Goal: Information Seeking & Learning: Learn about a topic

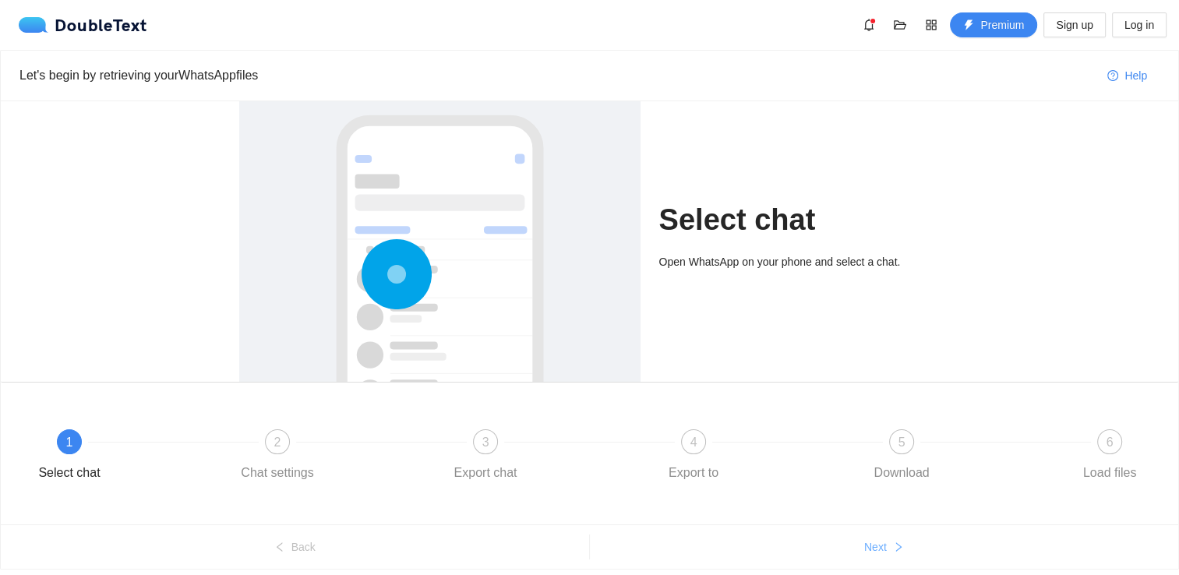
click at [858, 539] on button "Next" at bounding box center [884, 547] width 589 height 25
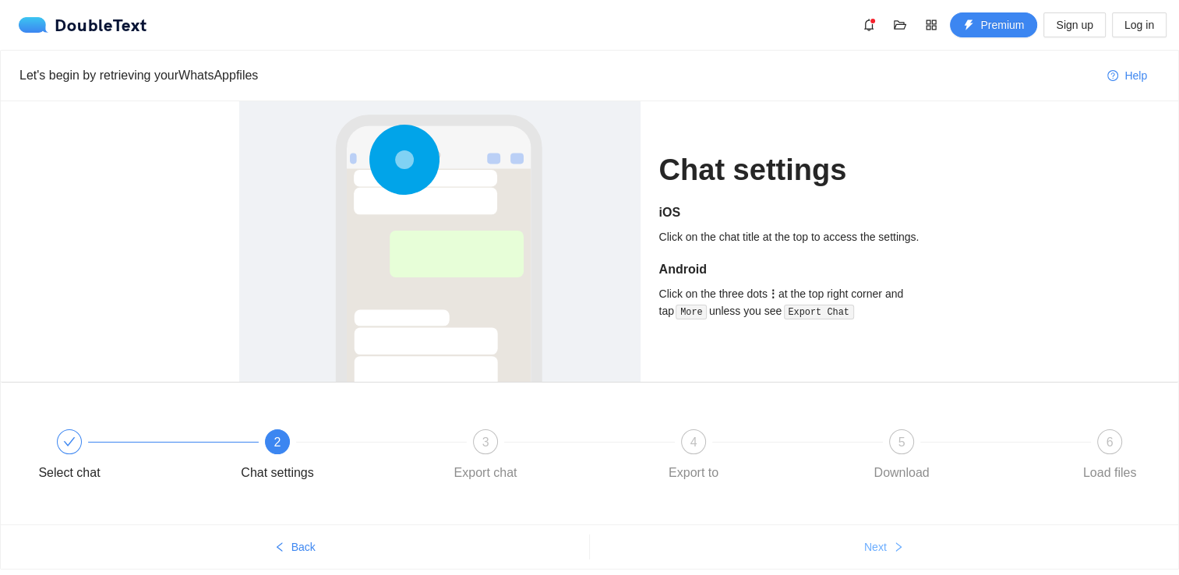
click at [860, 541] on button "Next" at bounding box center [884, 547] width 589 height 25
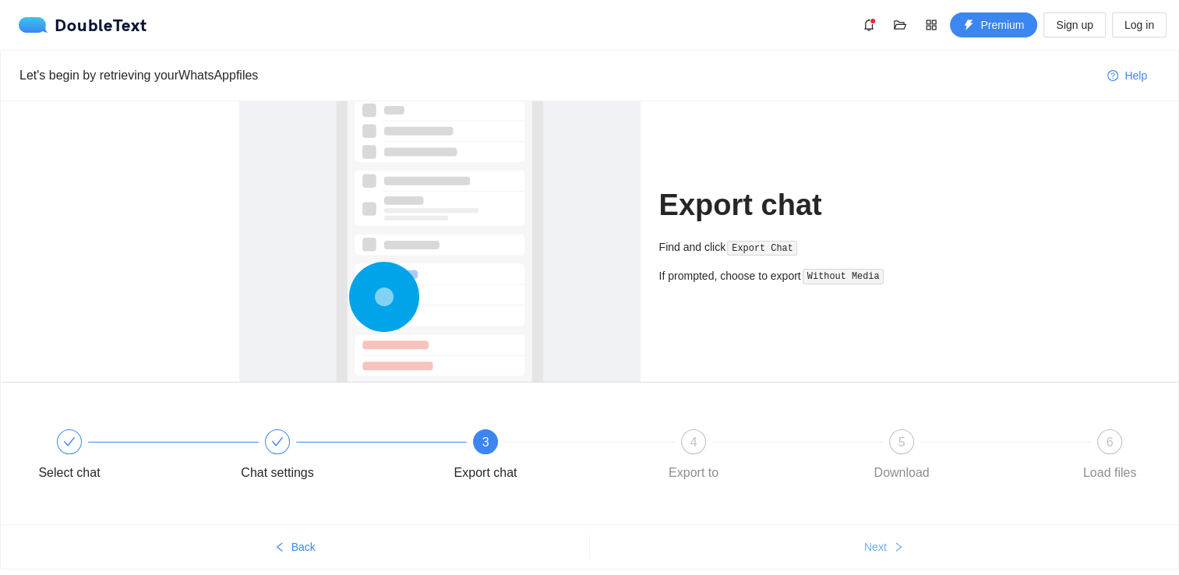
click at [863, 541] on button "Next" at bounding box center [884, 547] width 589 height 25
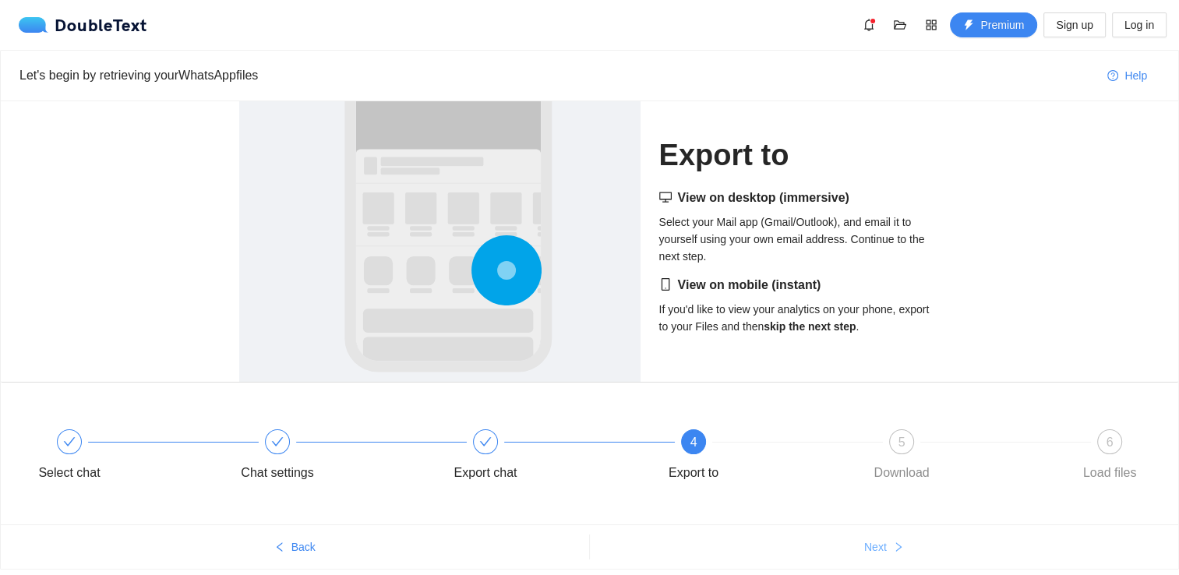
click at [863, 541] on button "Next" at bounding box center [884, 547] width 589 height 25
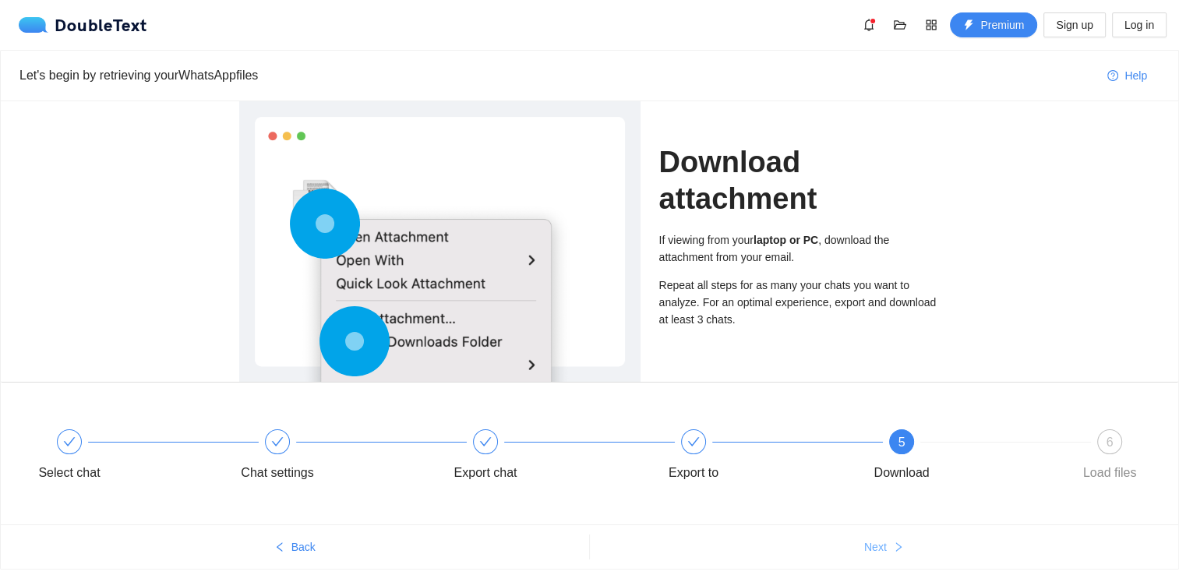
click at [866, 542] on span "Next" at bounding box center [875, 547] width 23 height 17
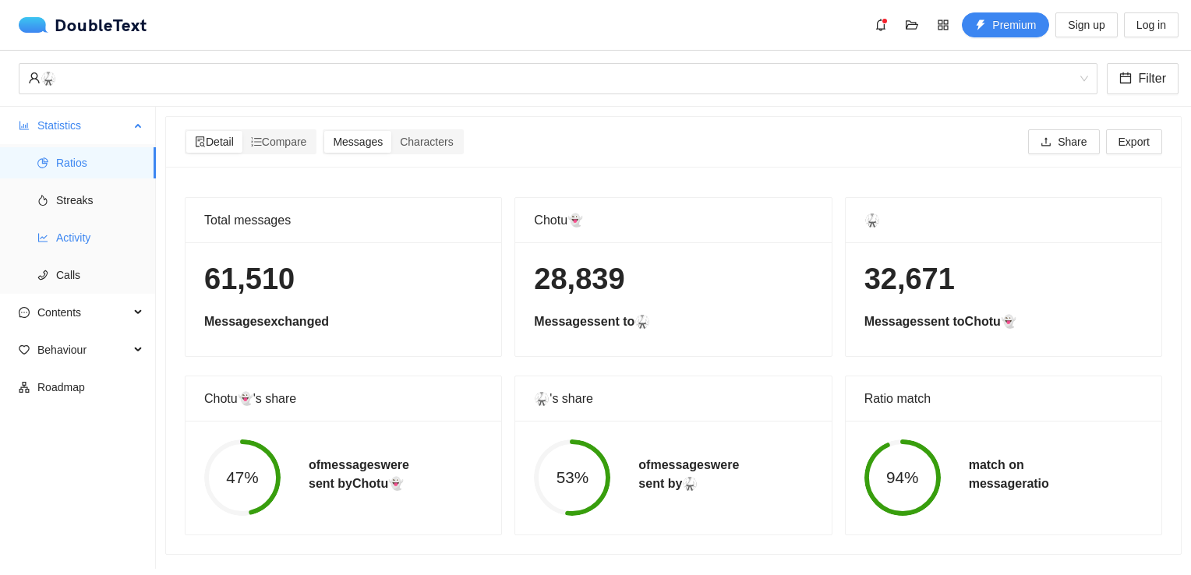
click at [87, 245] on span "Activity" at bounding box center [99, 237] width 87 height 31
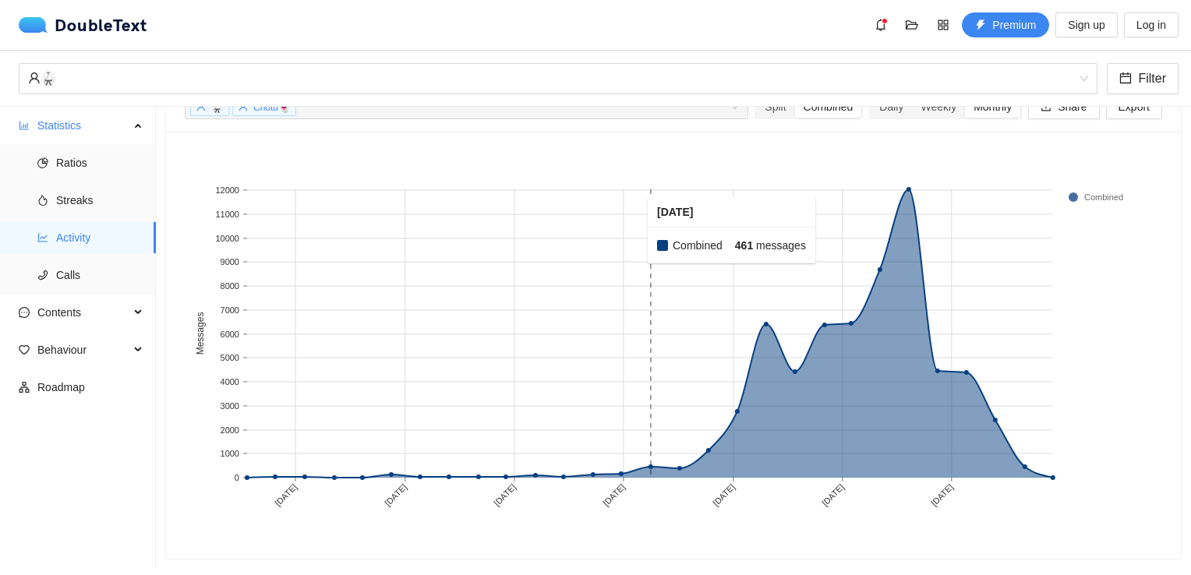
scroll to position [89, 0]
click at [72, 359] on span "Behaviour" at bounding box center [83, 349] width 92 height 31
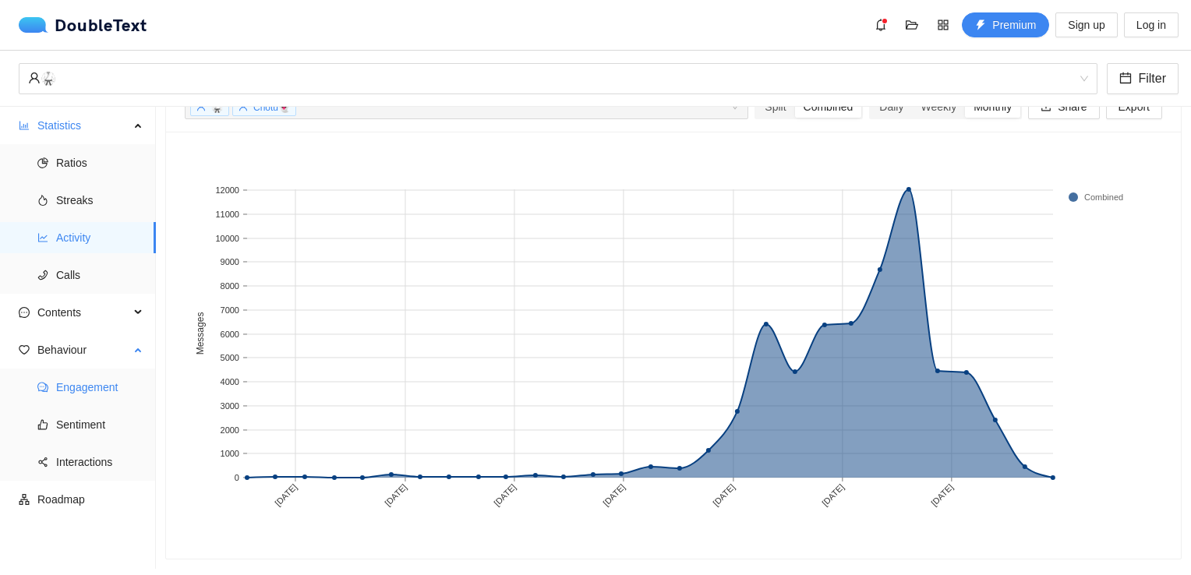
click at [87, 380] on span "Engagement" at bounding box center [99, 387] width 87 height 31
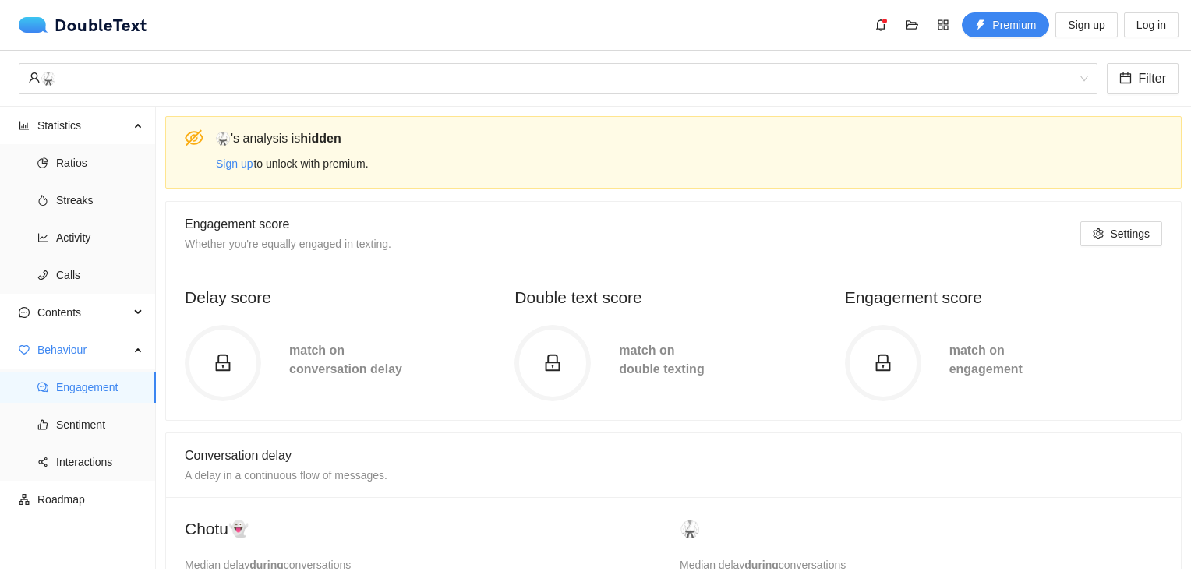
click at [171, 131] on div "🥋 's analysis is hidden Sign up to unlock with premium." at bounding box center [673, 152] width 1016 height 72
click at [189, 129] on icon "eye-invisible" at bounding box center [194, 138] width 19 height 19
click at [918, 19] on icon "folder-open" at bounding box center [912, 25] width 12 height 12
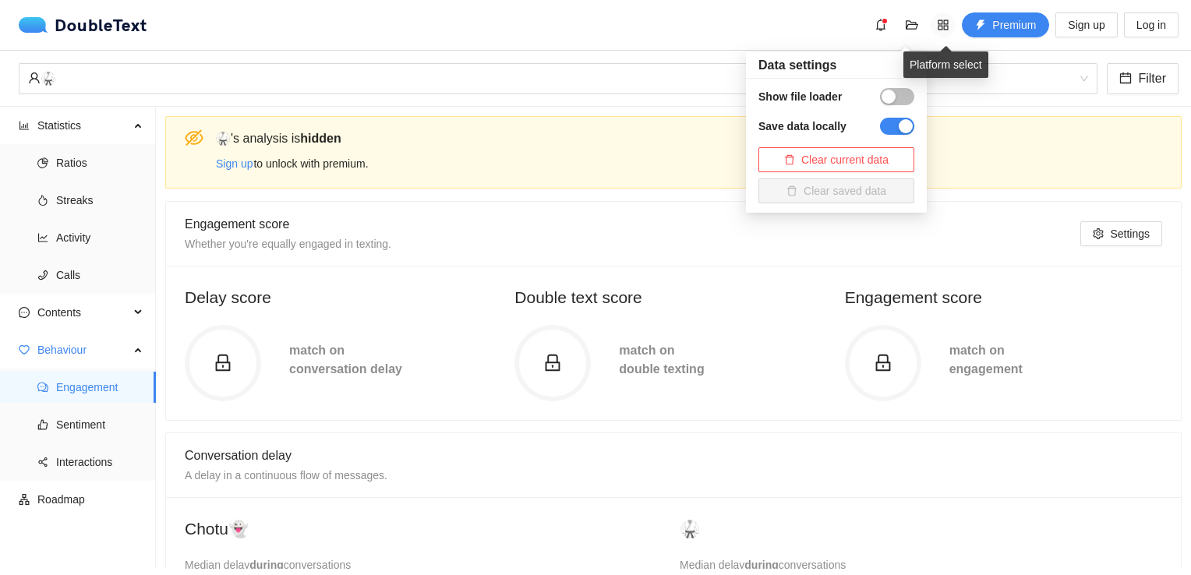
click at [943, 24] on icon "appstore" at bounding box center [943, 25] width 12 height 12
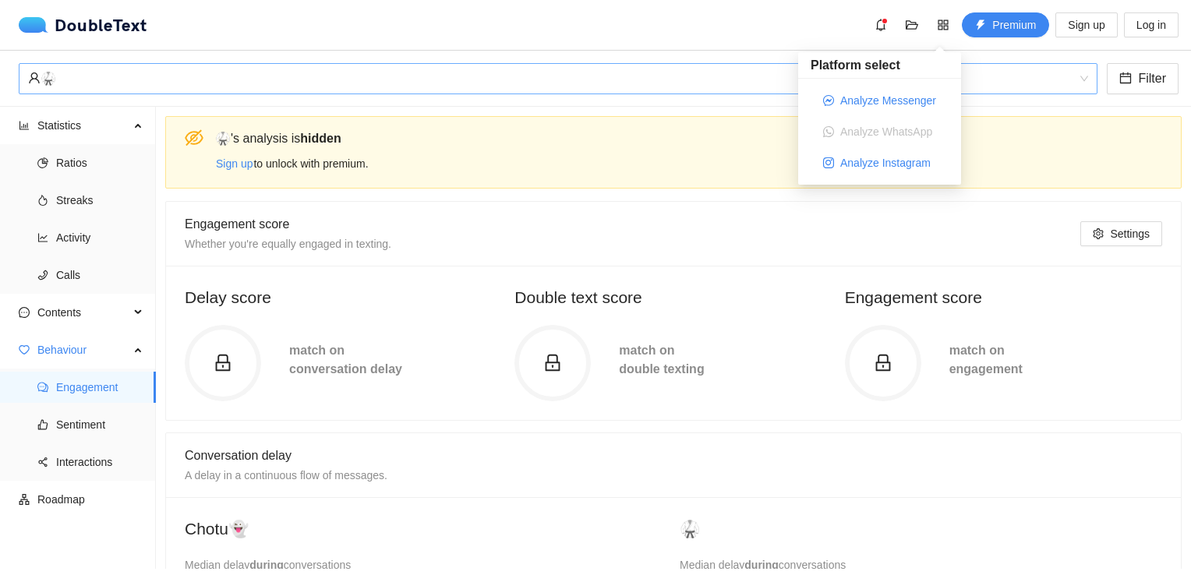
click at [37, 90] on div "🥋" at bounding box center [551, 79] width 1046 height 30
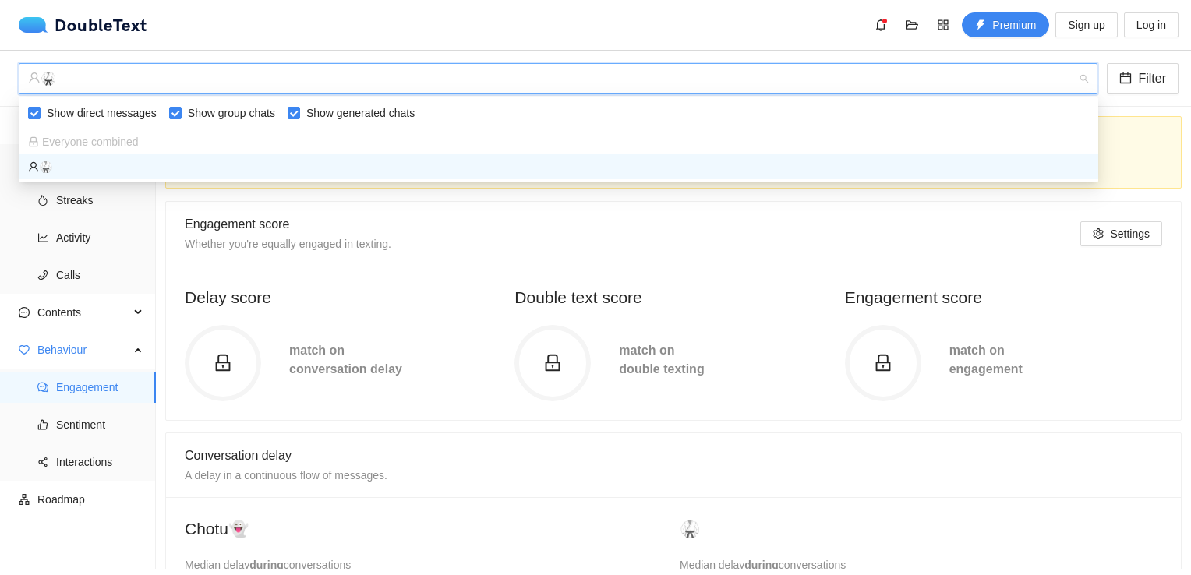
drag, startPoint x: 125, startPoint y: 111, endPoint x: 140, endPoint y: 115, distance: 16.1
click at [127, 111] on span "Show direct messages" at bounding box center [102, 112] width 122 height 17
click at [41, 111] on input "Show direct messages" at bounding box center [34, 113] width 12 height 12
checkbox input "false"
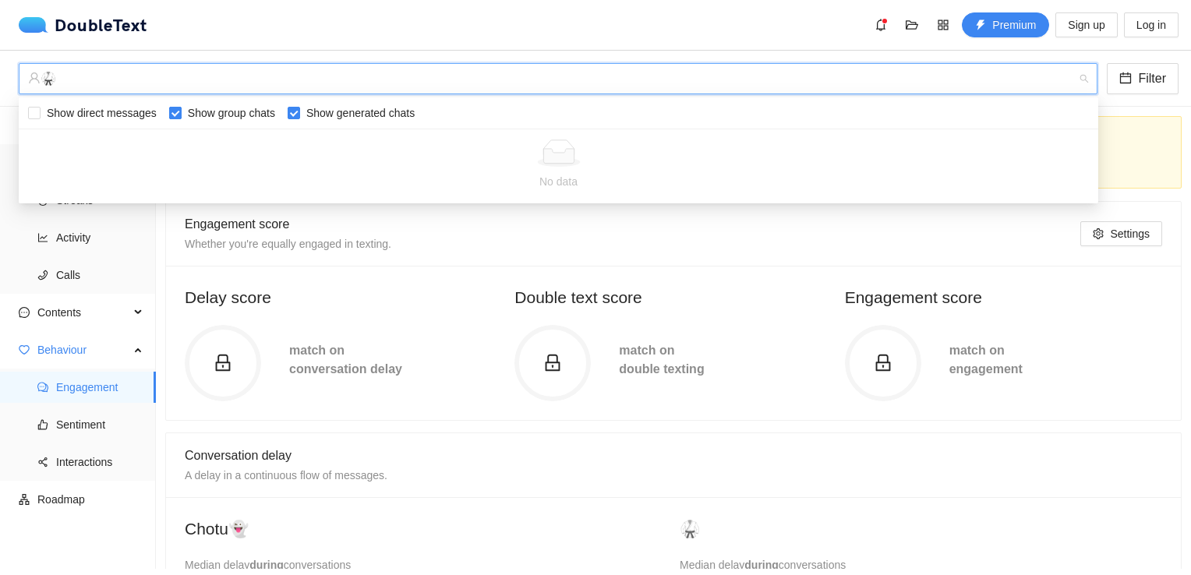
drag, startPoint x: 184, startPoint y: 114, endPoint x: 194, endPoint y: 113, distance: 10.2
click at [190, 114] on span "Show group chats" at bounding box center [232, 112] width 100 height 17
click at [182, 114] on input "Show group chats" at bounding box center [175, 113] width 12 height 12
checkbox input "false"
click at [320, 113] on span "Show generated chats" at bounding box center [360, 112] width 121 height 17
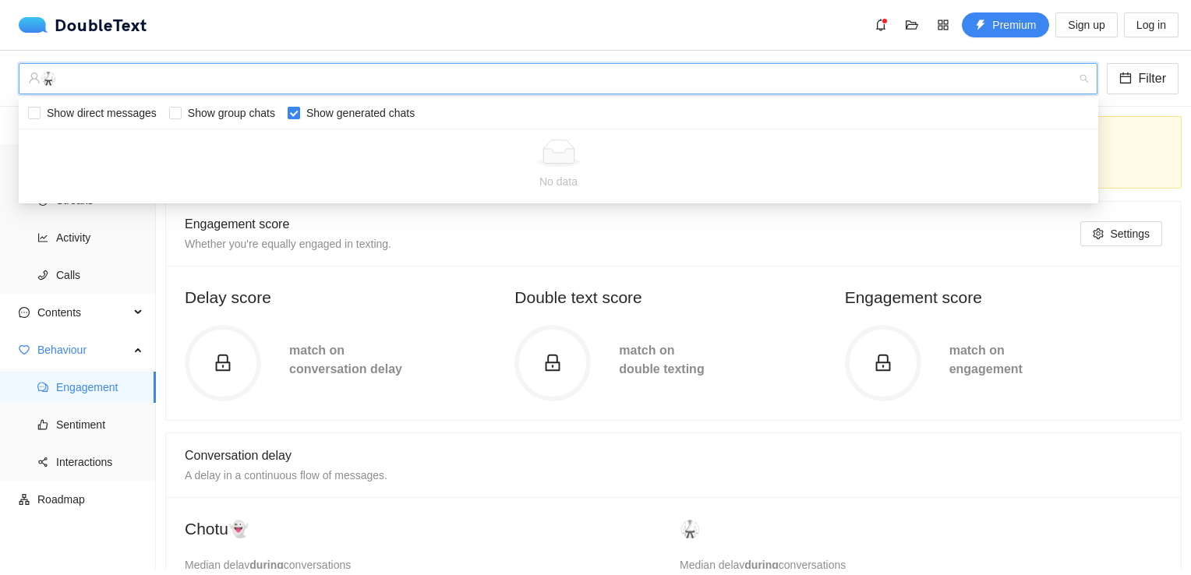
click at [300, 113] on input "Show generated chats" at bounding box center [294, 113] width 12 height 12
checkbox input "false"
click at [471, 26] on div "DoubleText Premium Sign up Log in" at bounding box center [599, 24] width 1160 height 25
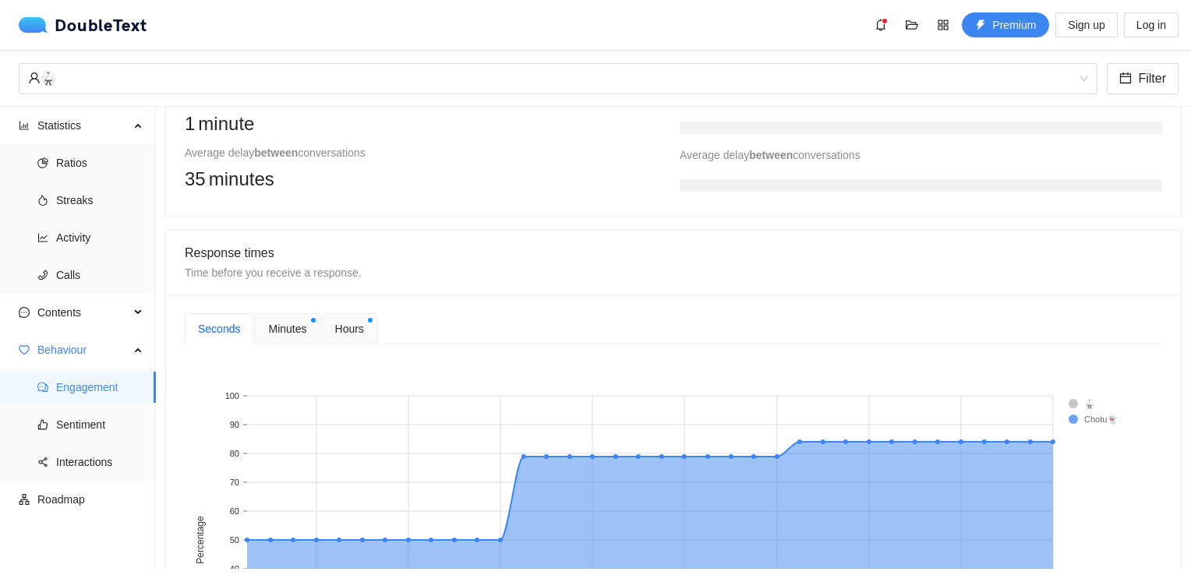
scroll to position [546, 0]
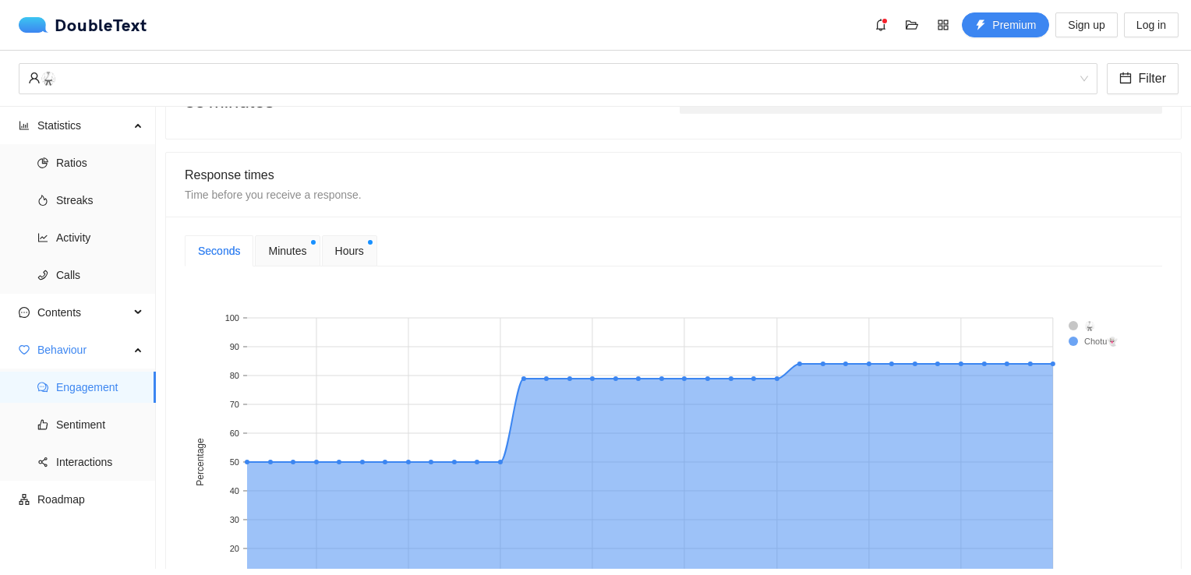
click at [302, 250] on span "Minutes" at bounding box center [287, 250] width 38 height 17
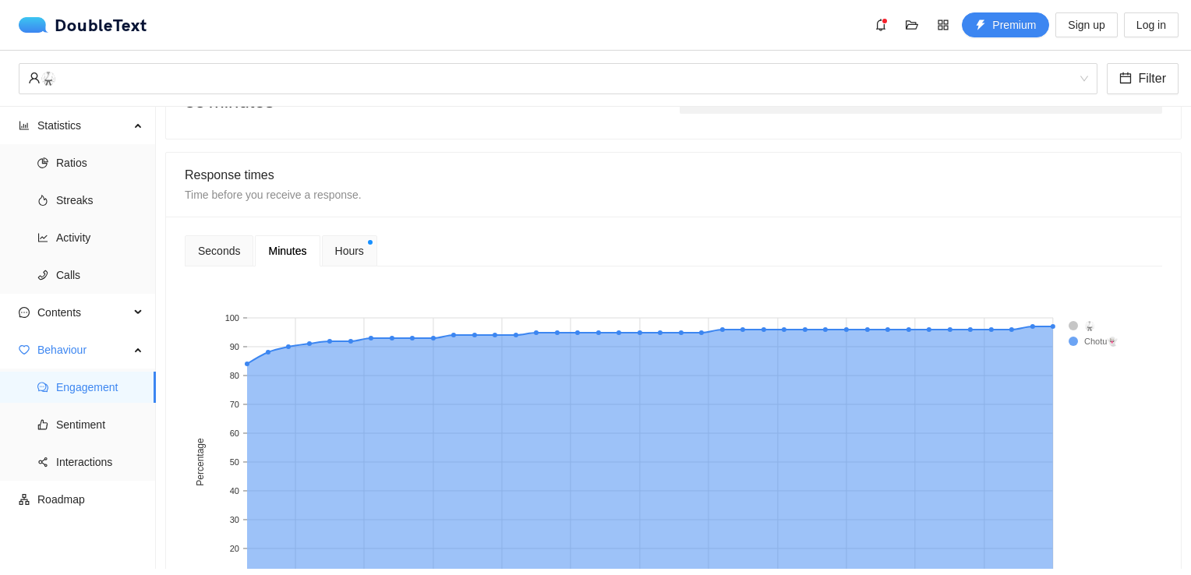
click at [335, 251] on span "Hours" at bounding box center [349, 250] width 29 height 17
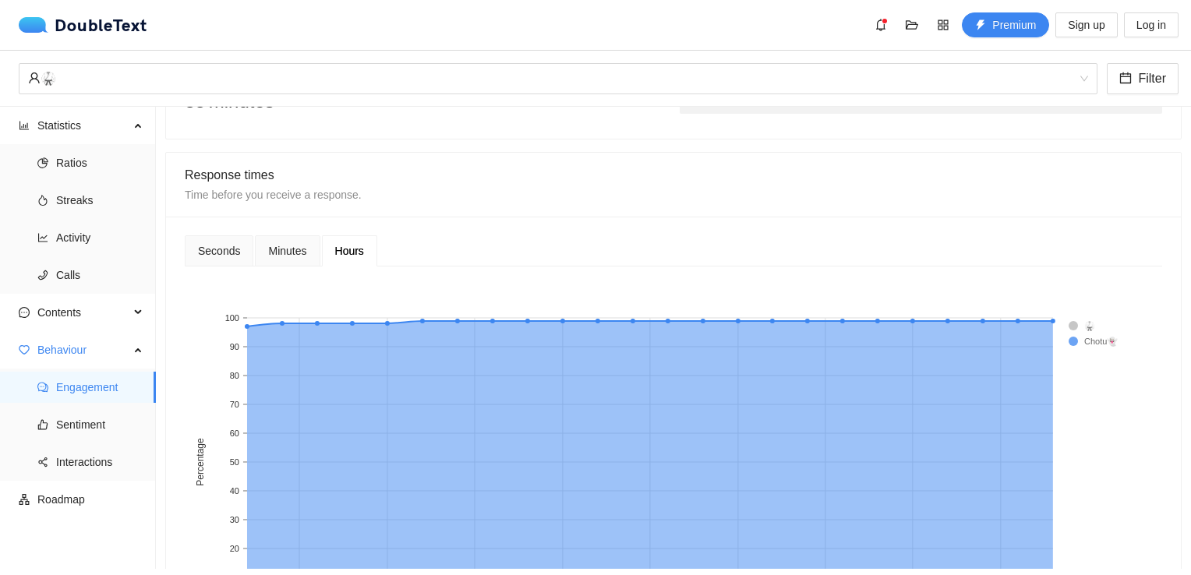
click at [299, 254] on span "Minutes" at bounding box center [287, 251] width 38 height 11
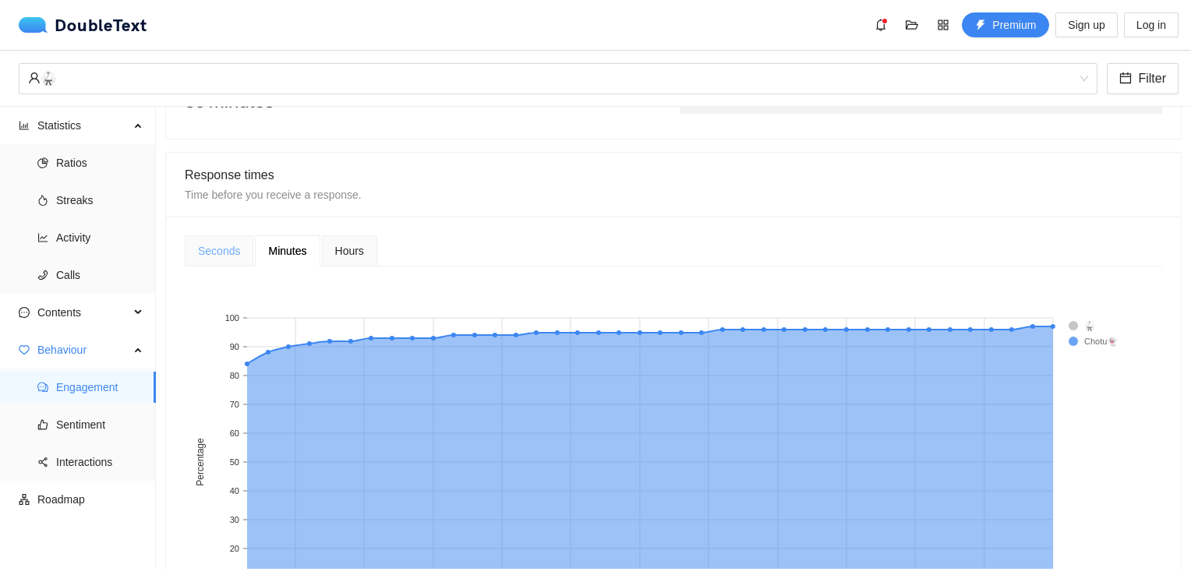
click at [193, 256] on div "Seconds" at bounding box center [219, 250] width 69 height 31
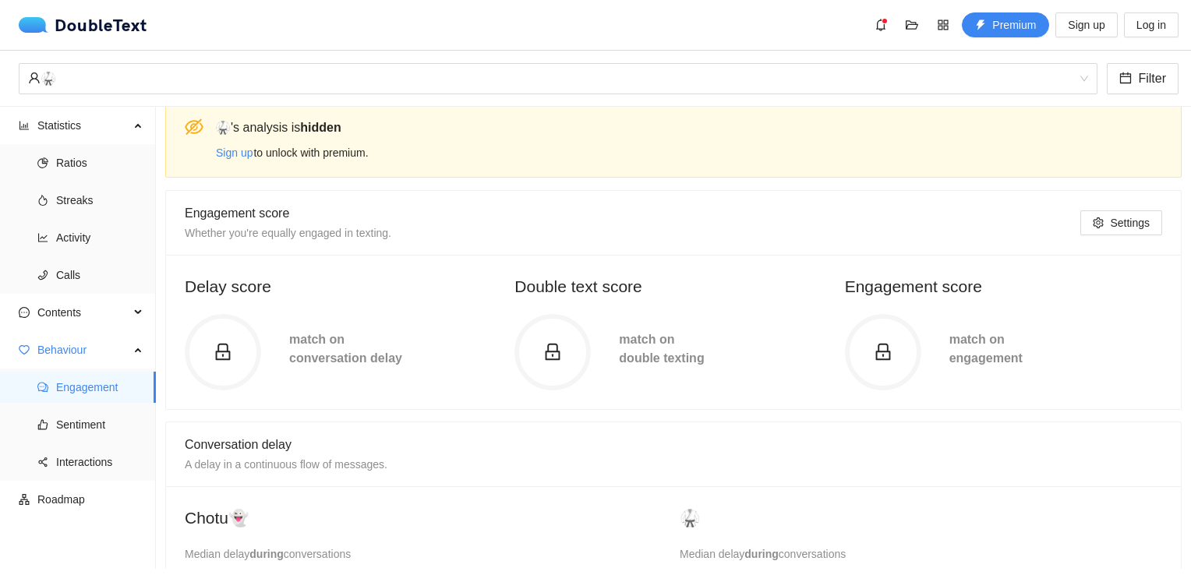
scroll to position [0, 0]
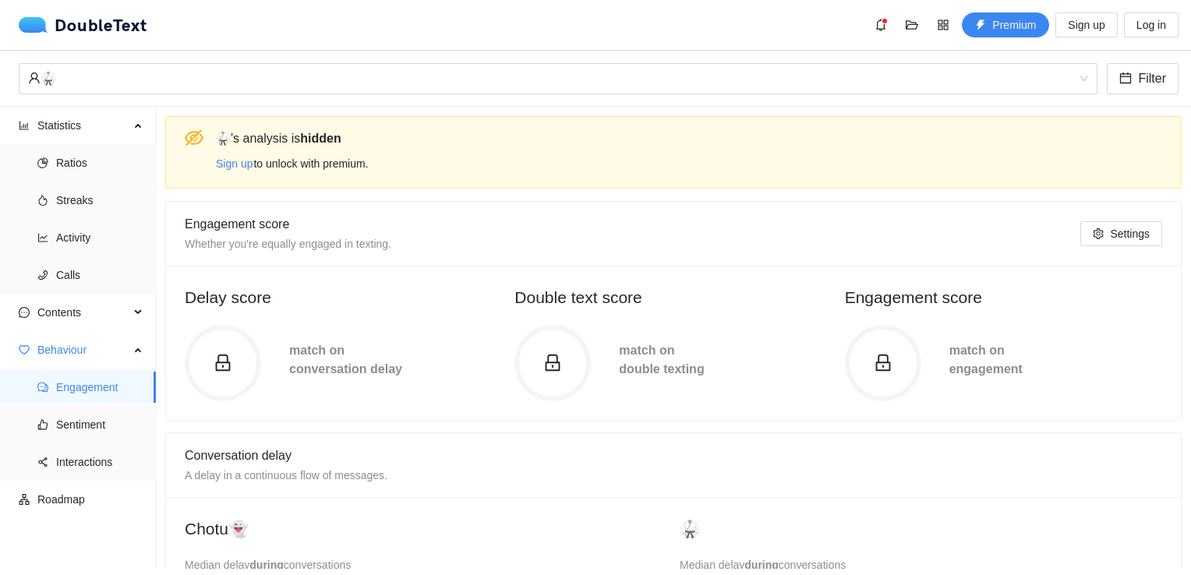
click at [193, 129] on icon "eye-invisible" at bounding box center [194, 138] width 19 height 19
click at [86, 175] on span "Ratios" at bounding box center [99, 162] width 87 height 31
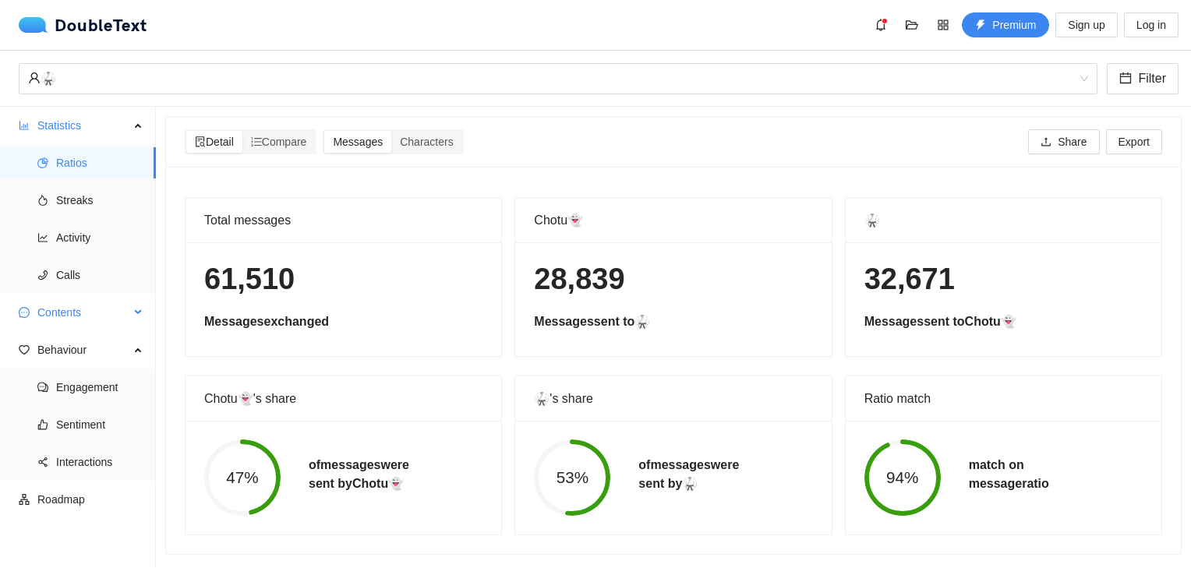
scroll to position [6, 0]
click at [92, 205] on span "Streaks" at bounding box center [99, 200] width 87 height 31
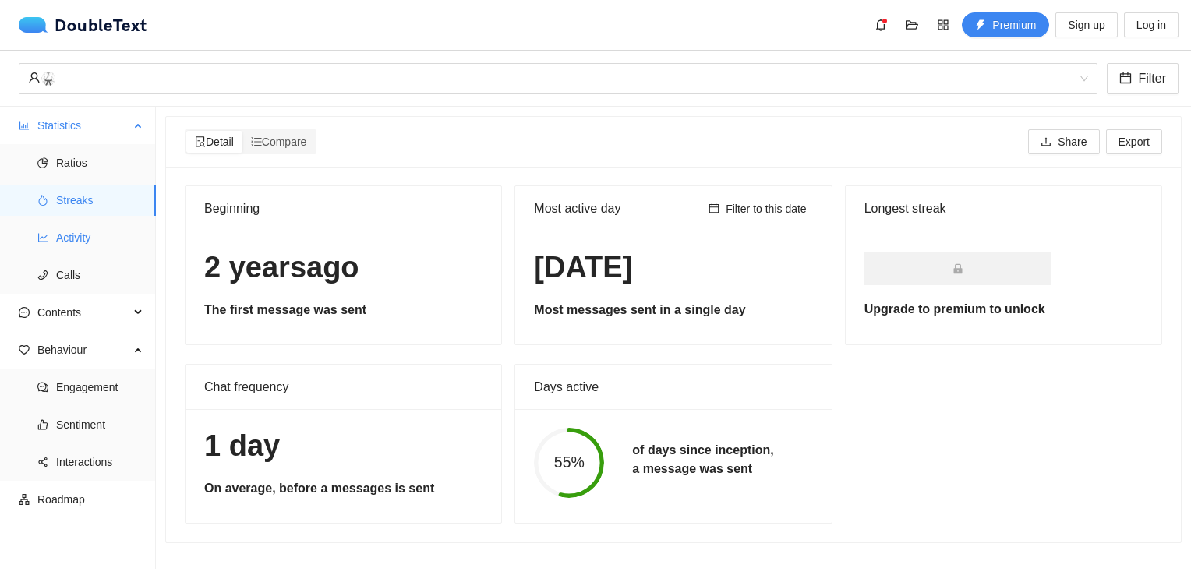
click at [85, 228] on span "Activity" at bounding box center [99, 237] width 87 height 31
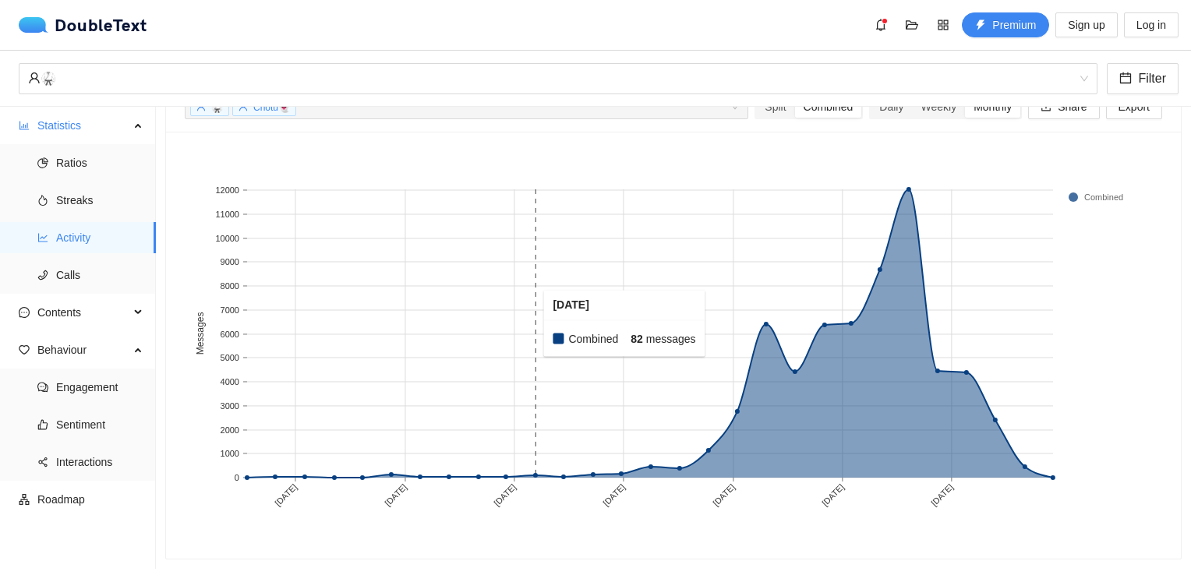
scroll to position [89, 0]
drag, startPoint x: 73, startPoint y: 267, endPoint x: 75, endPoint y: 258, distance: 8.7
click at [75, 258] on ul "Ratios Streaks Activity Calls" at bounding box center [77, 219] width 155 height 150
click at [76, 276] on span "Calls" at bounding box center [99, 275] width 87 height 31
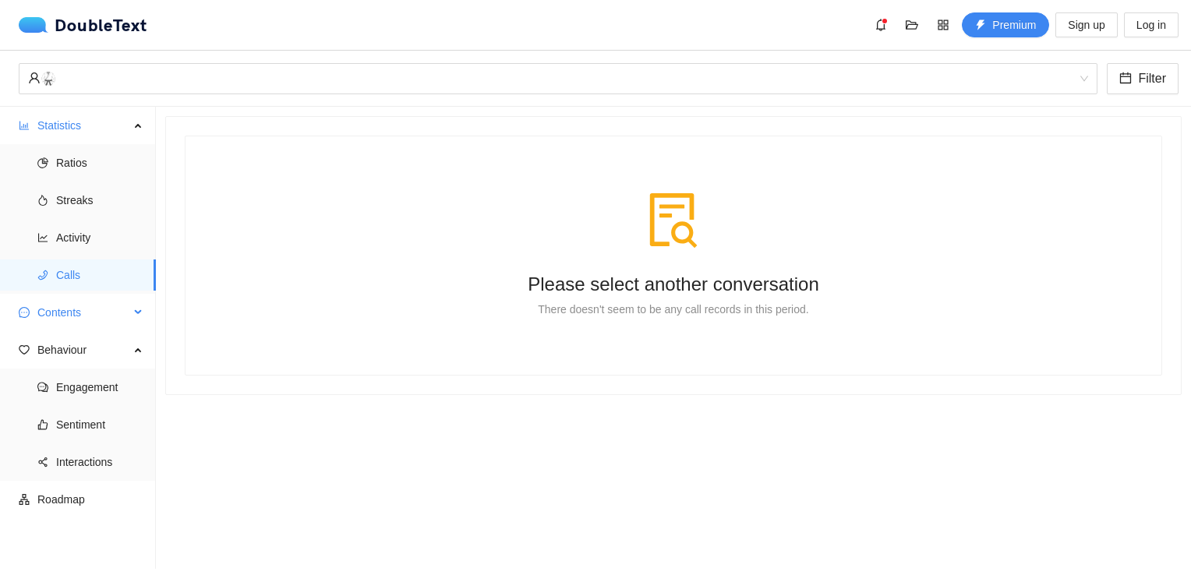
click at [76, 308] on span "Contents" at bounding box center [83, 312] width 92 height 31
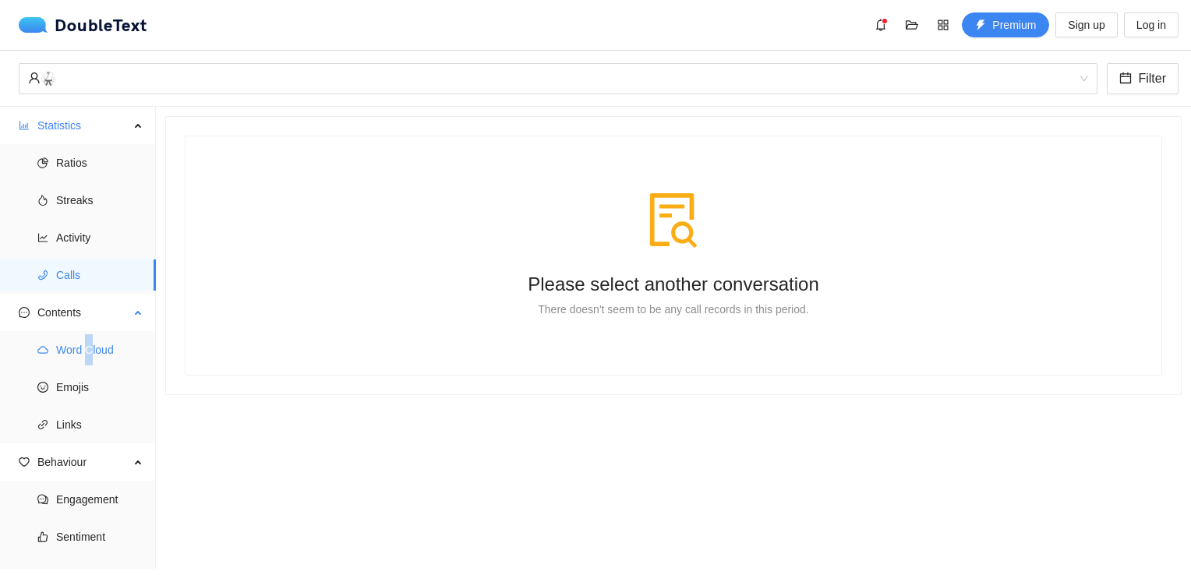
click at [89, 344] on span "Word Cloud" at bounding box center [99, 349] width 87 height 31
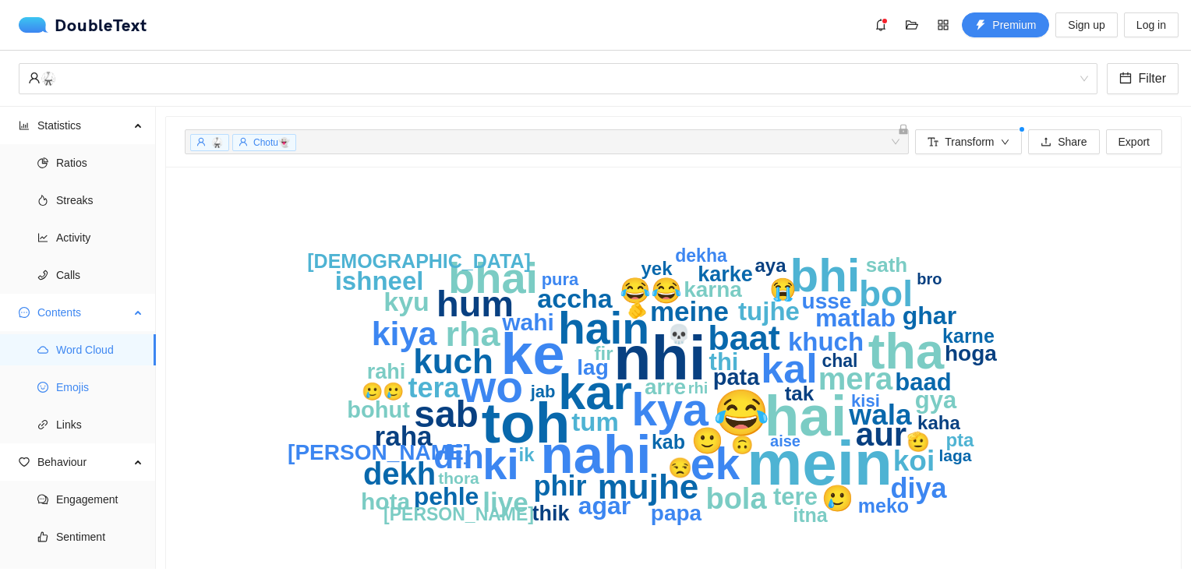
drag, startPoint x: 90, startPoint y: 346, endPoint x: 109, endPoint y: 388, distance: 46.4
click at [109, 388] on span "Emojis" at bounding box center [99, 387] width 87 height 31
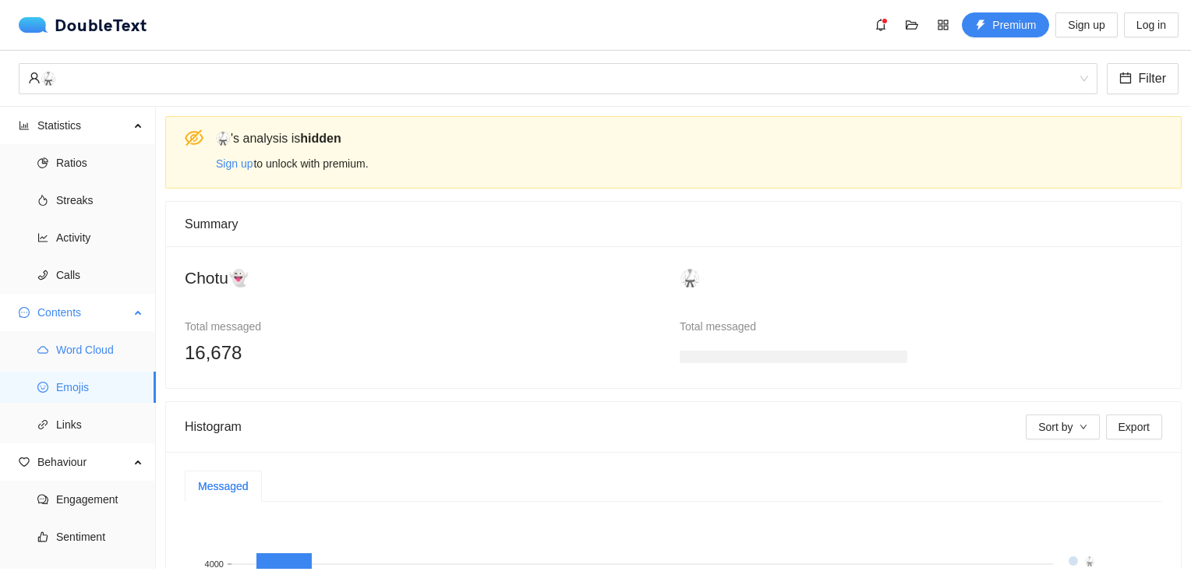
click at [81, 355] on span "Word Cloud" at bounding box center [99, 349] width 87 height 31
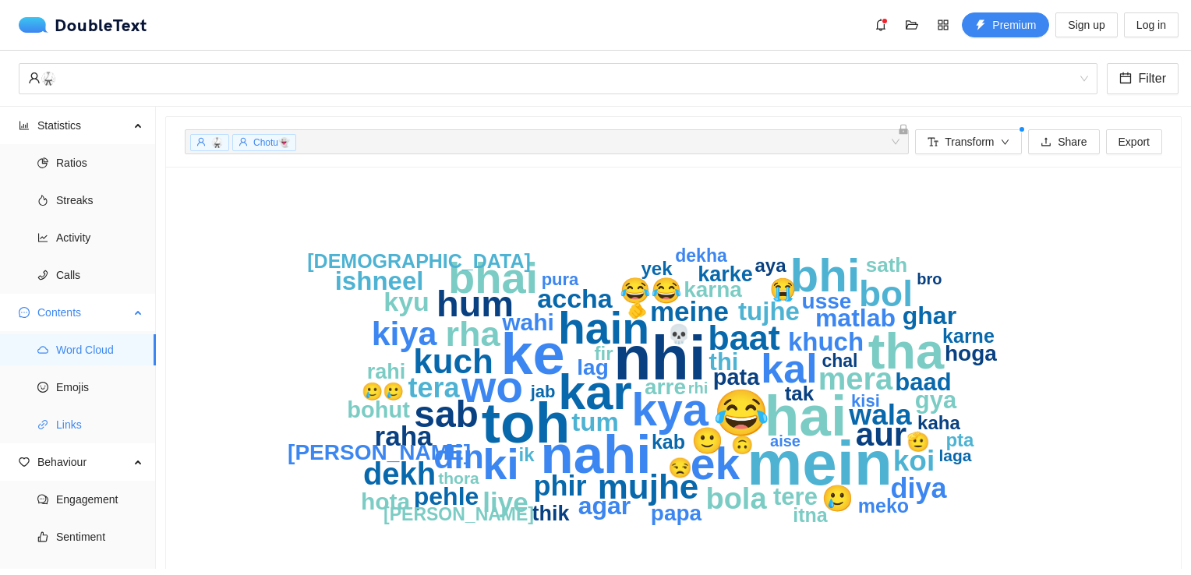
click at [75, 417] on span "Links" at bounding box center [99, 424] width 87 height 31
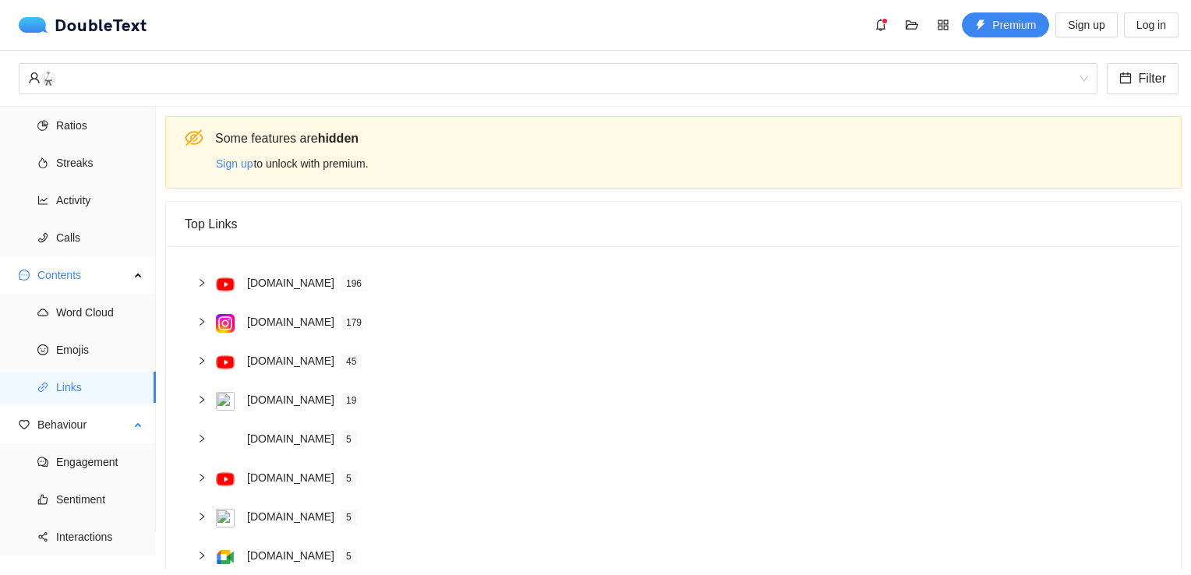
scroll to position [58, 0]
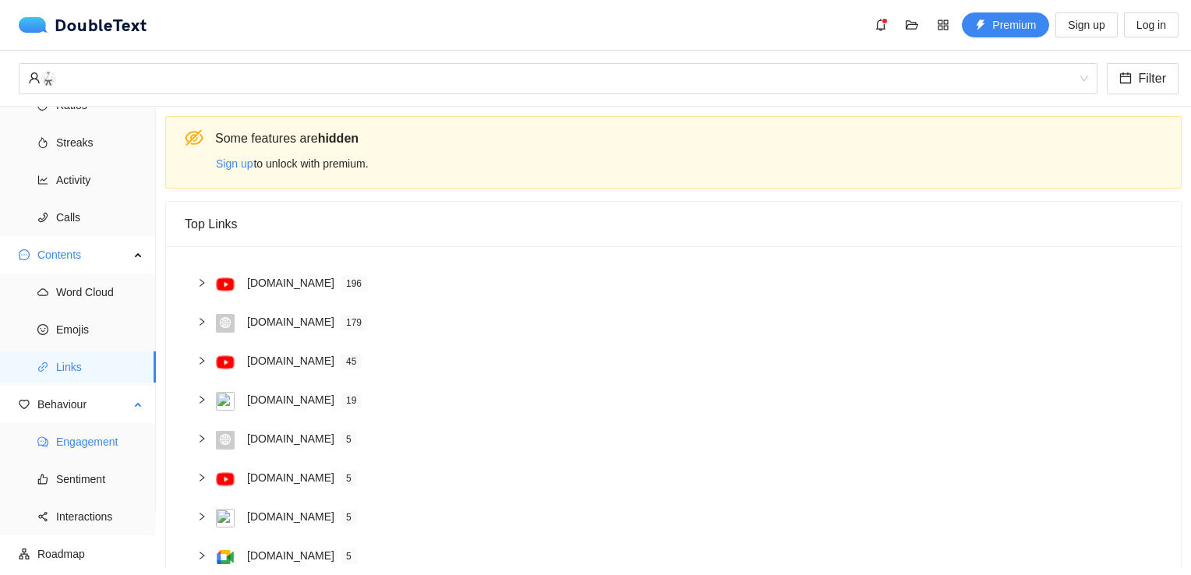
click at [79, 444] on span "Engagement" at bounding box center [99, 441] width 87 height 31
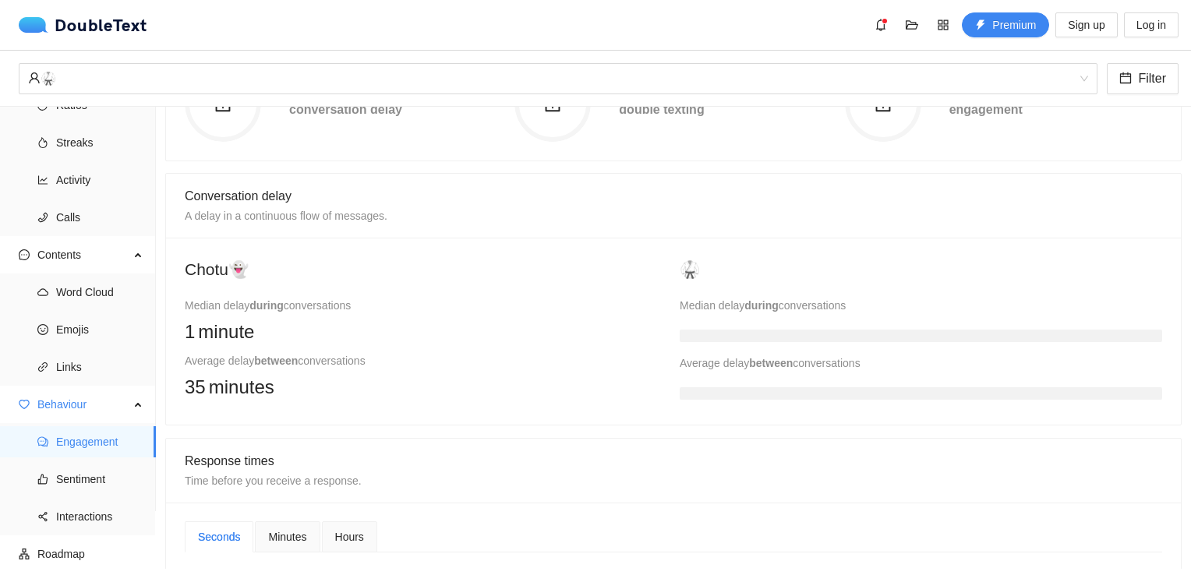
scroll to position [390, 0]
